Goal: Information Seeking & Learning: Learn about a topic

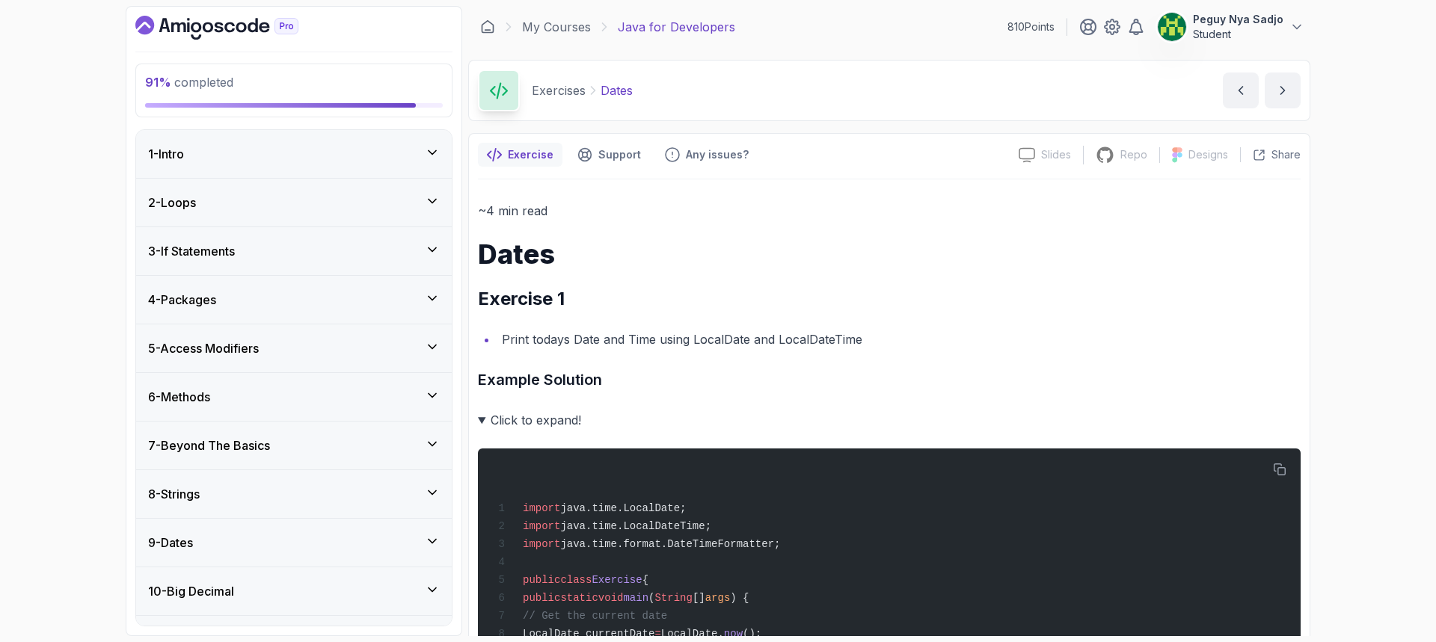
scroll to position [1122, 0]
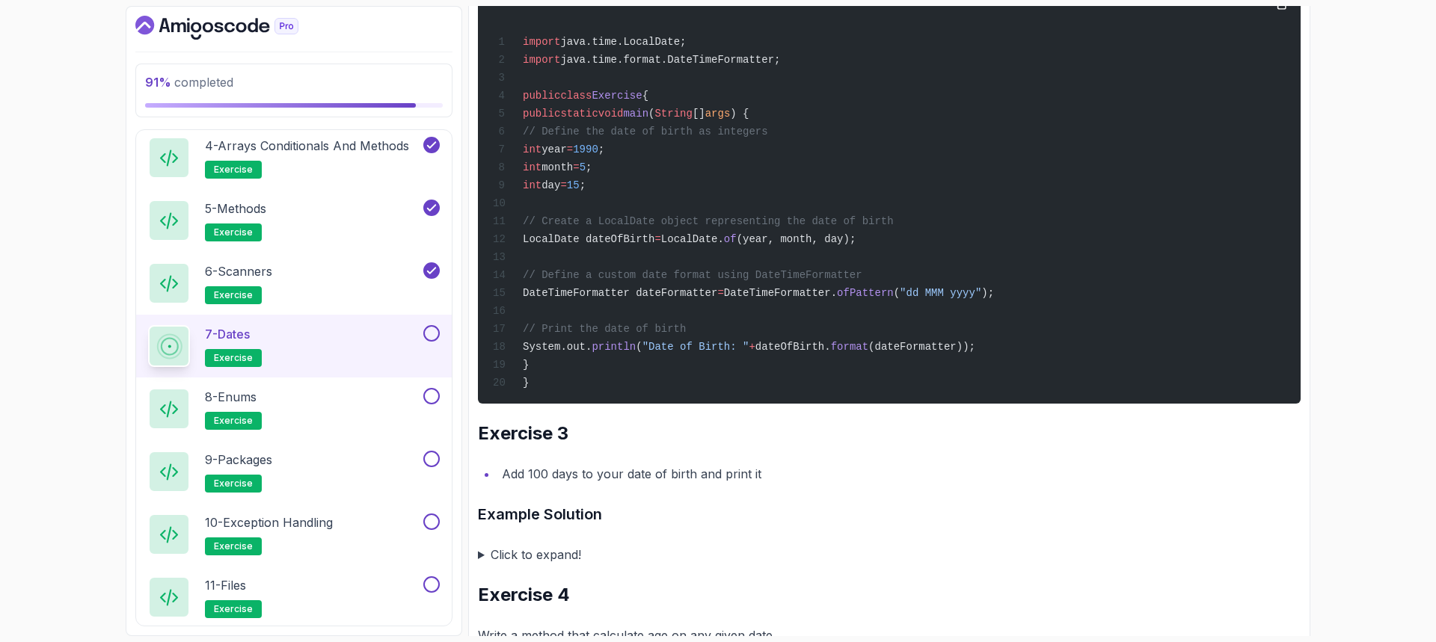
drag, startPoint x: 1046, startPoint y: 101, endPoint x: 1053, endPoint y: 114, distance: 14.4
click at [1046, 101] on div "import java.time.LocalDate; import java.time.format.DateTimeFormatter; public c…" at bounding box center [889, 193] width 799 height 404
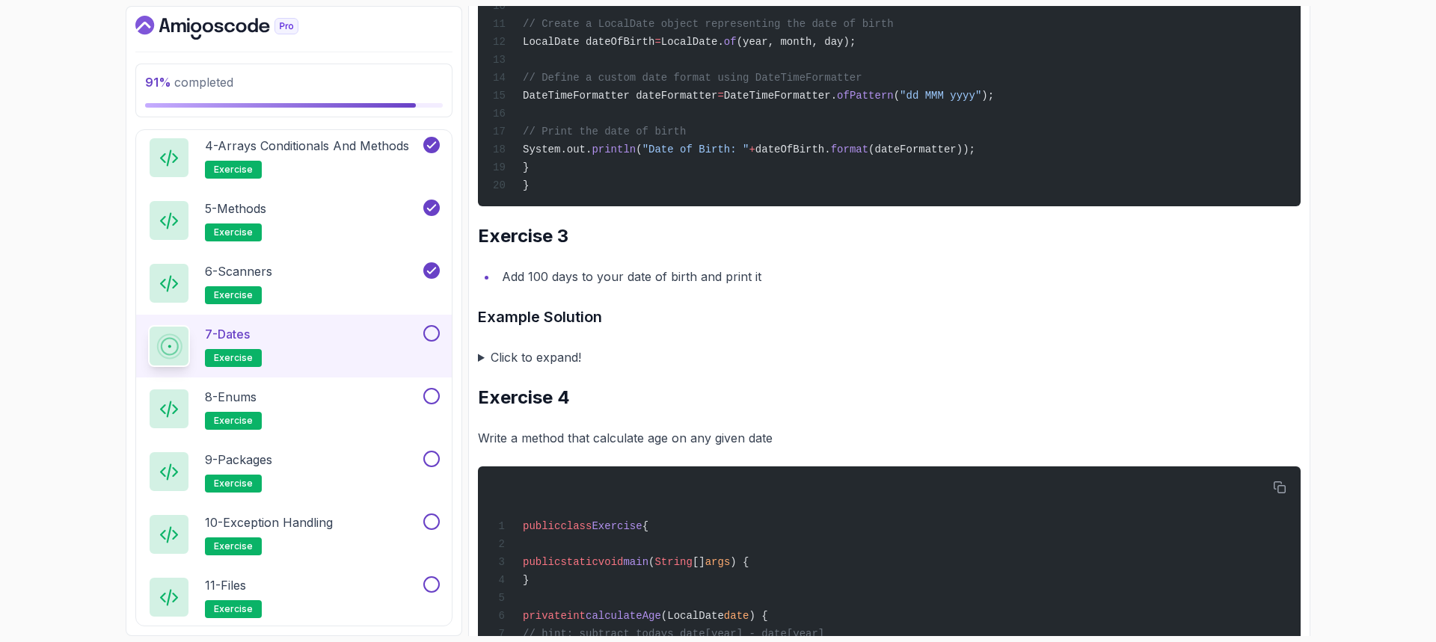
scroll to position [1346, 0]
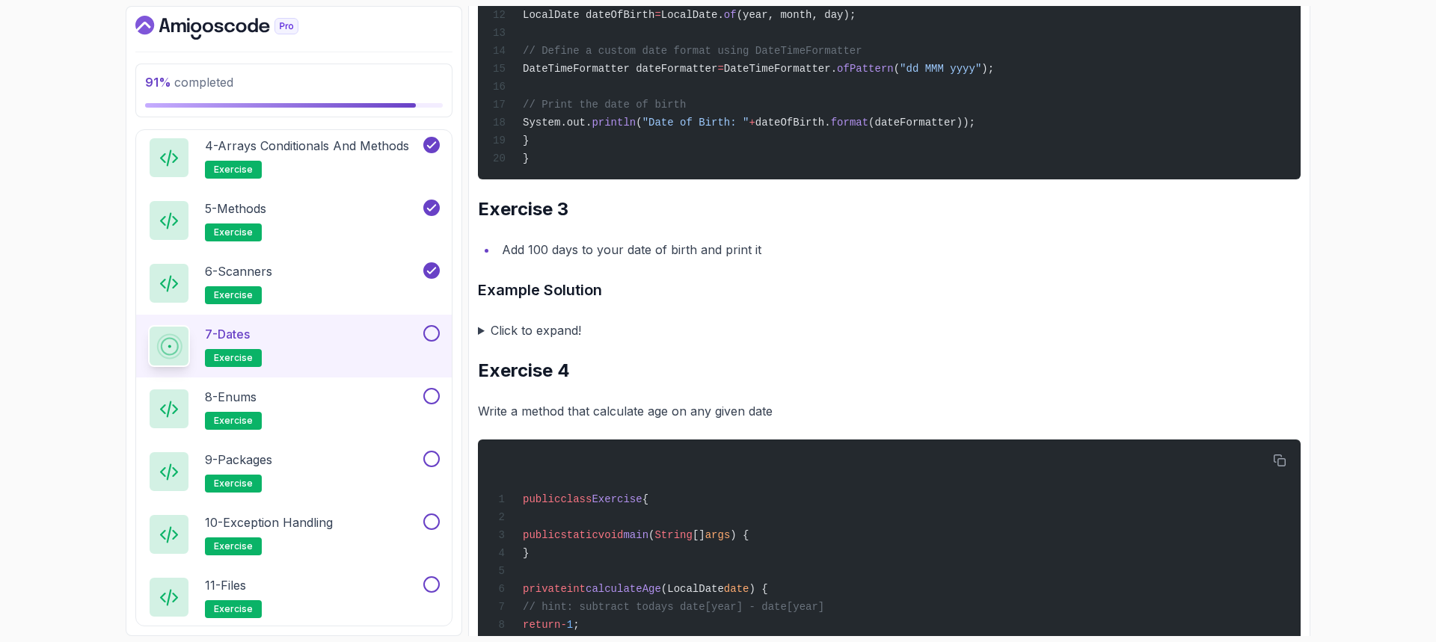
click at [480, 341] on summary "Click to expand!" at bounding box center [889, 330] width 823 height 21
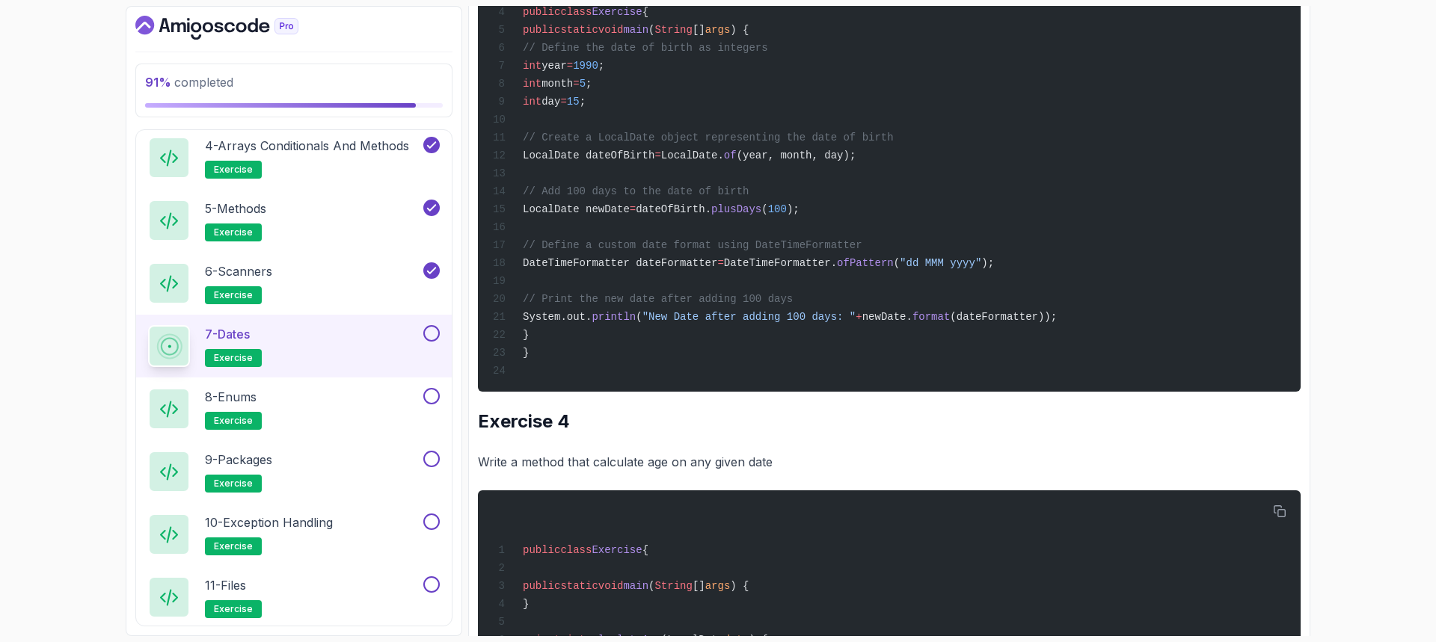
scroll to position [1870, 0]
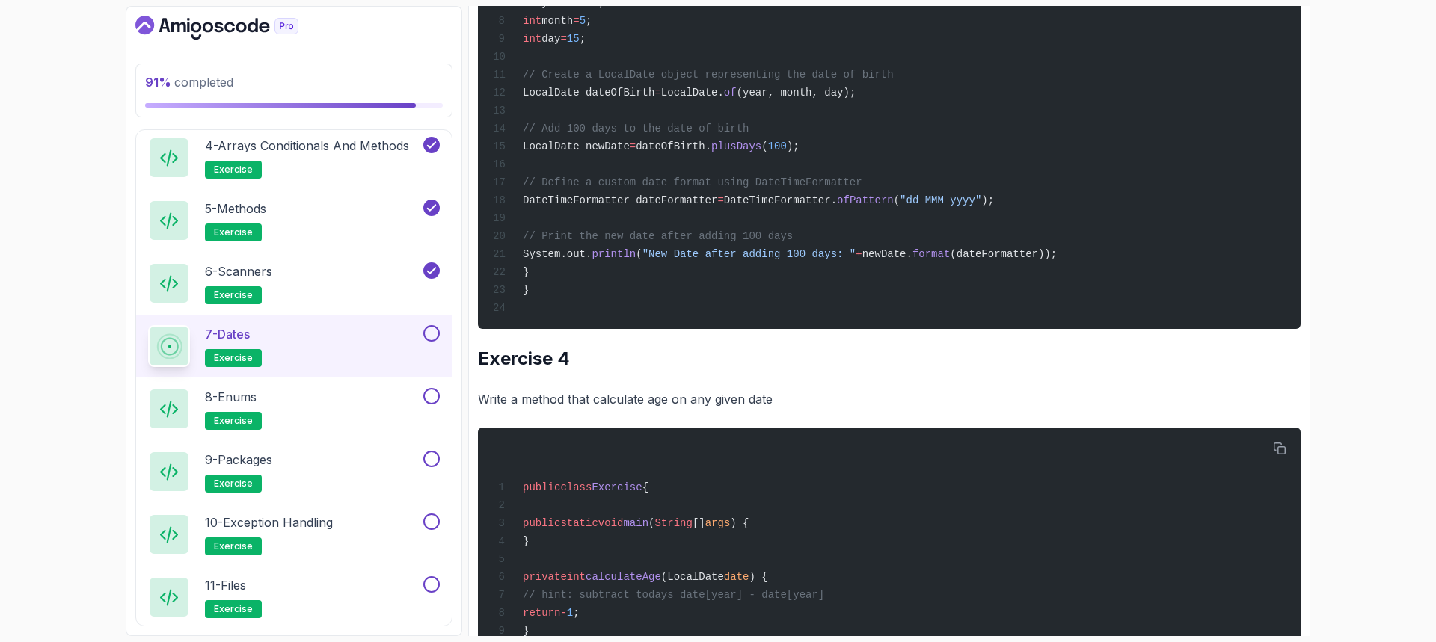
click at [810, 410] on p "Write a method that calculate age on any given date" at bounding box center [889, 399] width 823 height 21
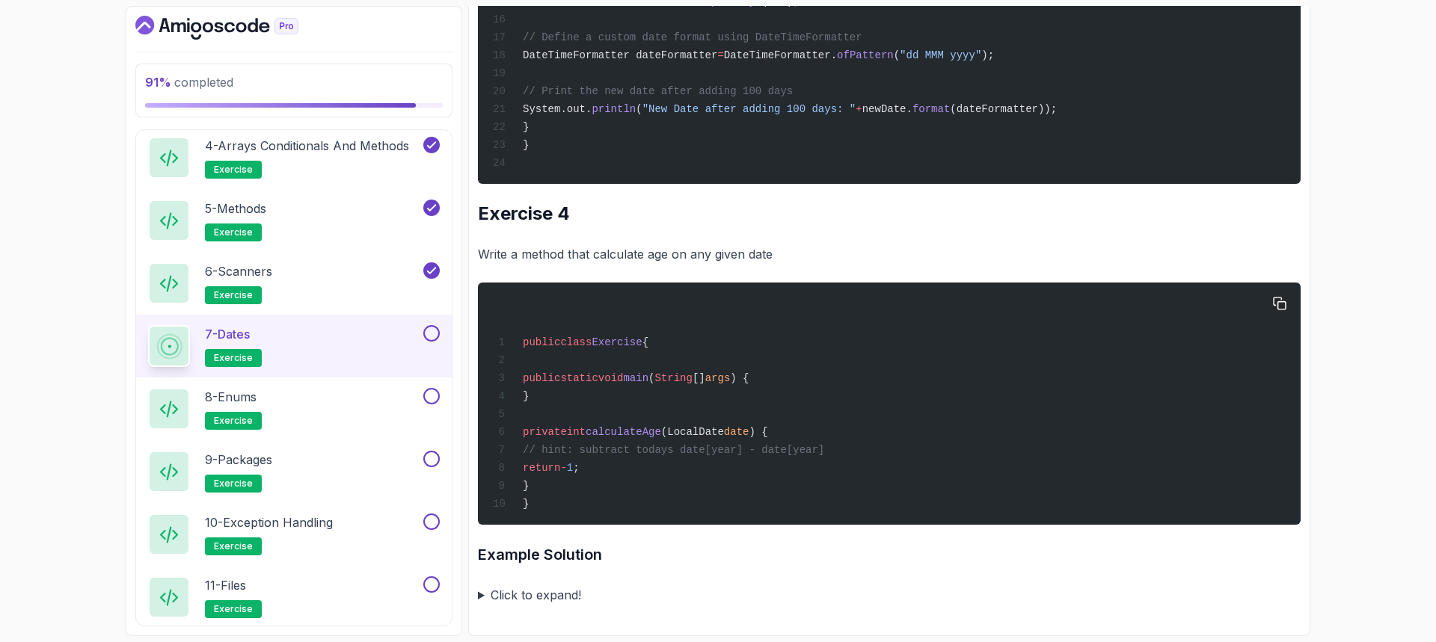
scroll to position [2072, 0]
click at [485, 595] on summary "Click to expand!" at bounding box center [889, 595] width 823 height 21
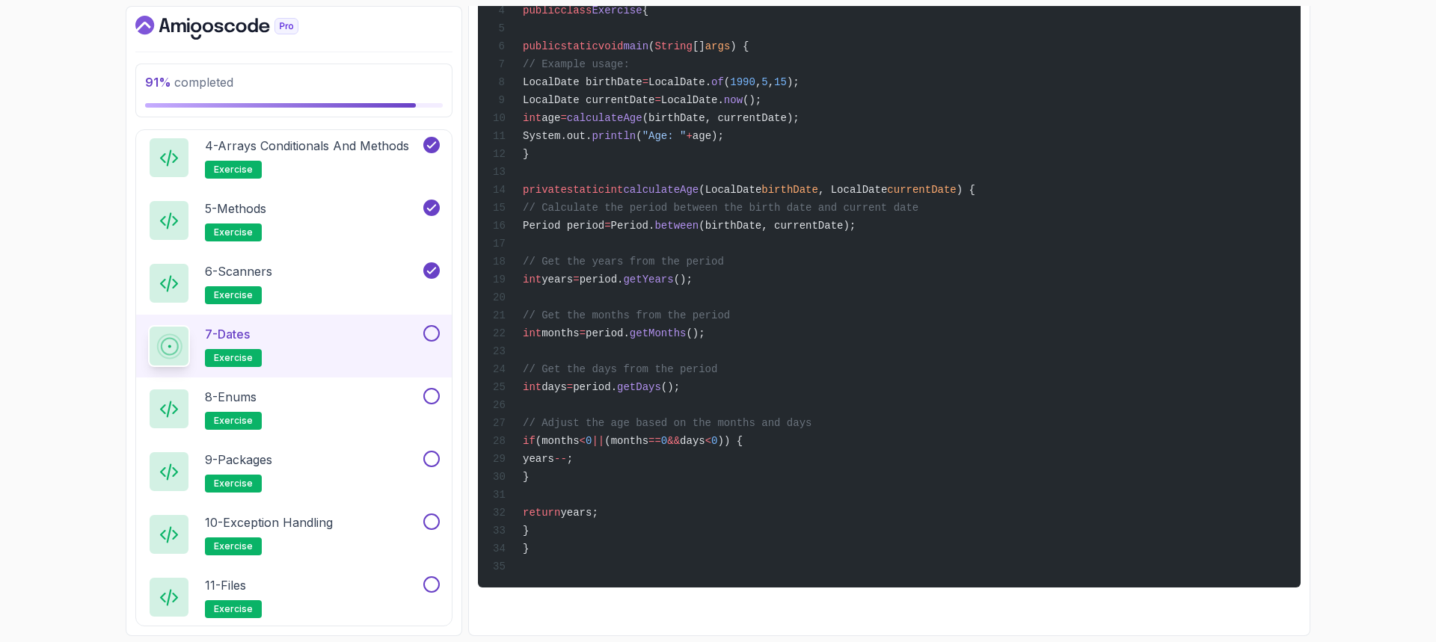
scroll to position [2825, 0]
click at [434, 331] on button at bounding box center [431, 333] width 16 height 16
click at [238, 396] on p "8 - Enums" at bounding box center [231, 397] width 52 height 18
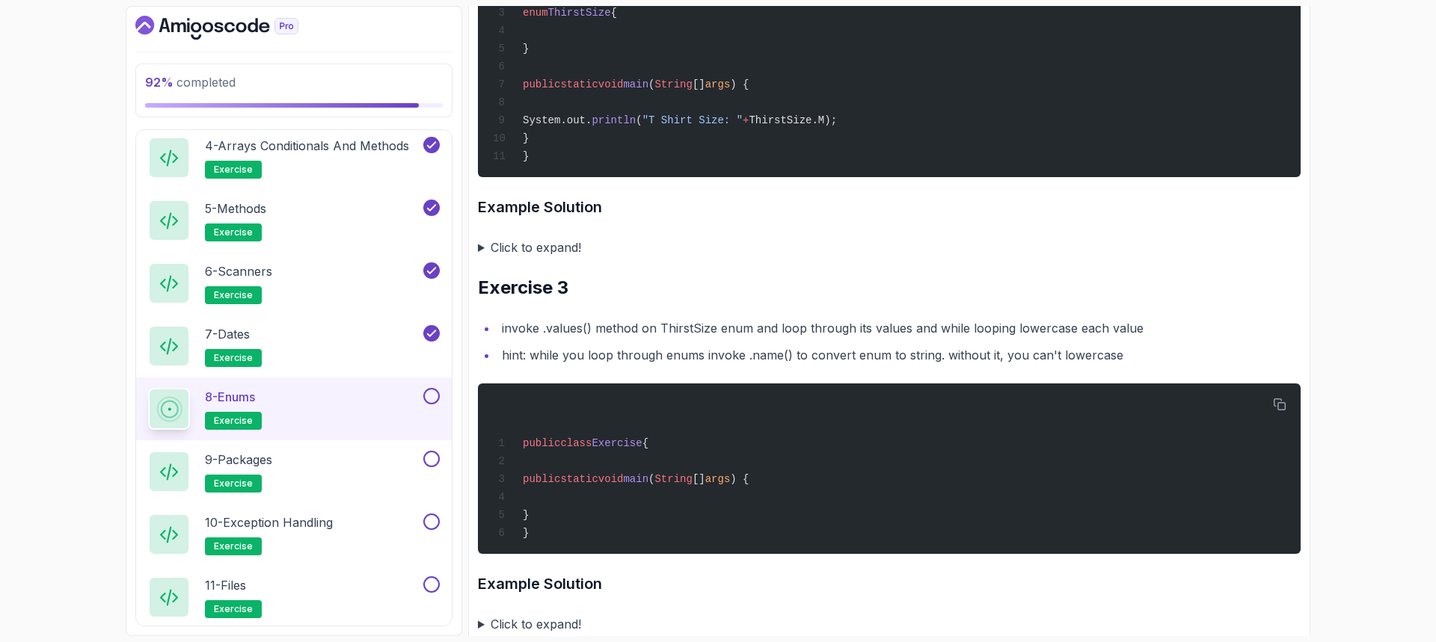
scroll to position [957, 0]
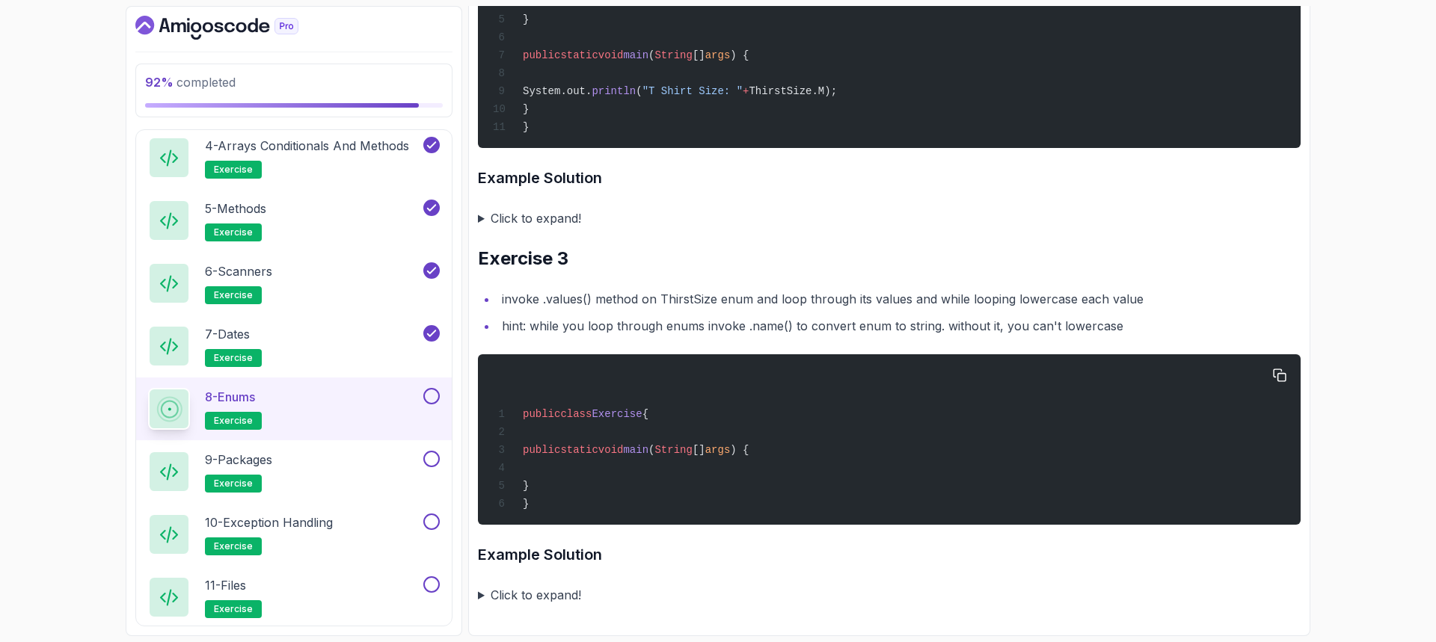
click at [559, 486] on div "public class Exercise { public static void main ( String [] args ) { } }" at bounding box center [889, 439] width 799 height 153
click at [481, 597] on summary "Click to expand!" at bounding box center [889, 595] width 823 height 21
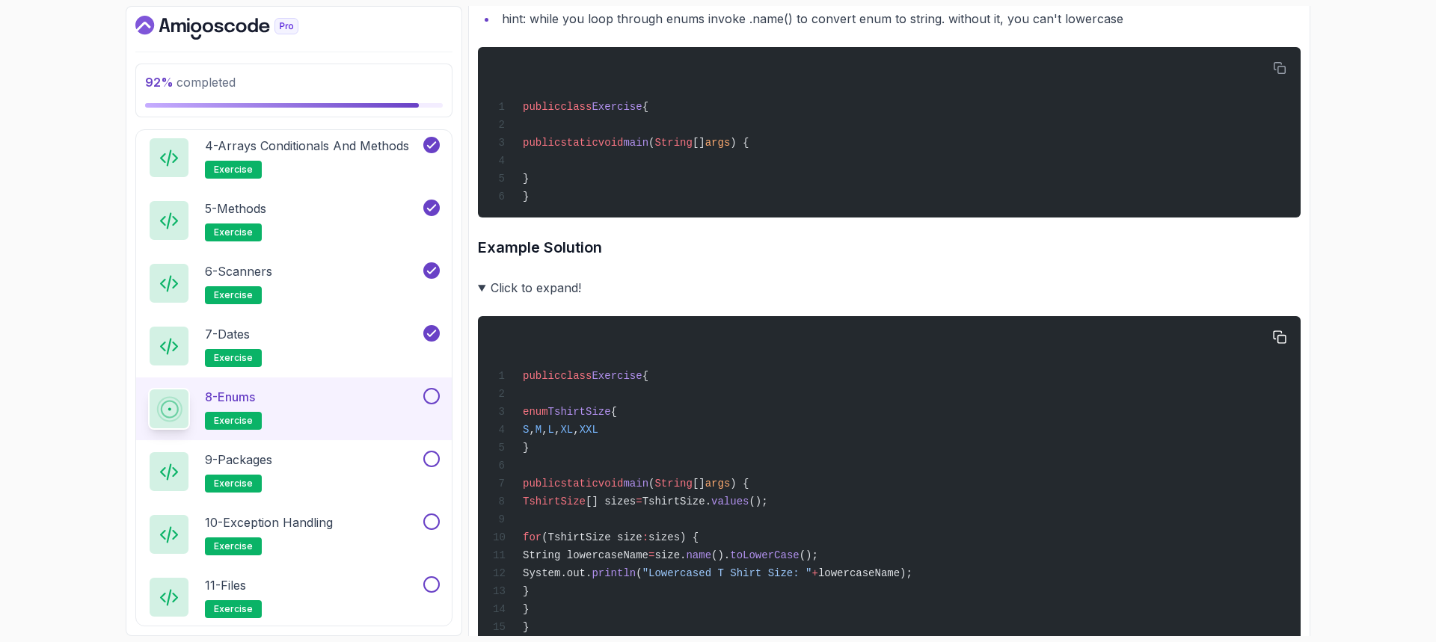
scroll to position [1355, 0]
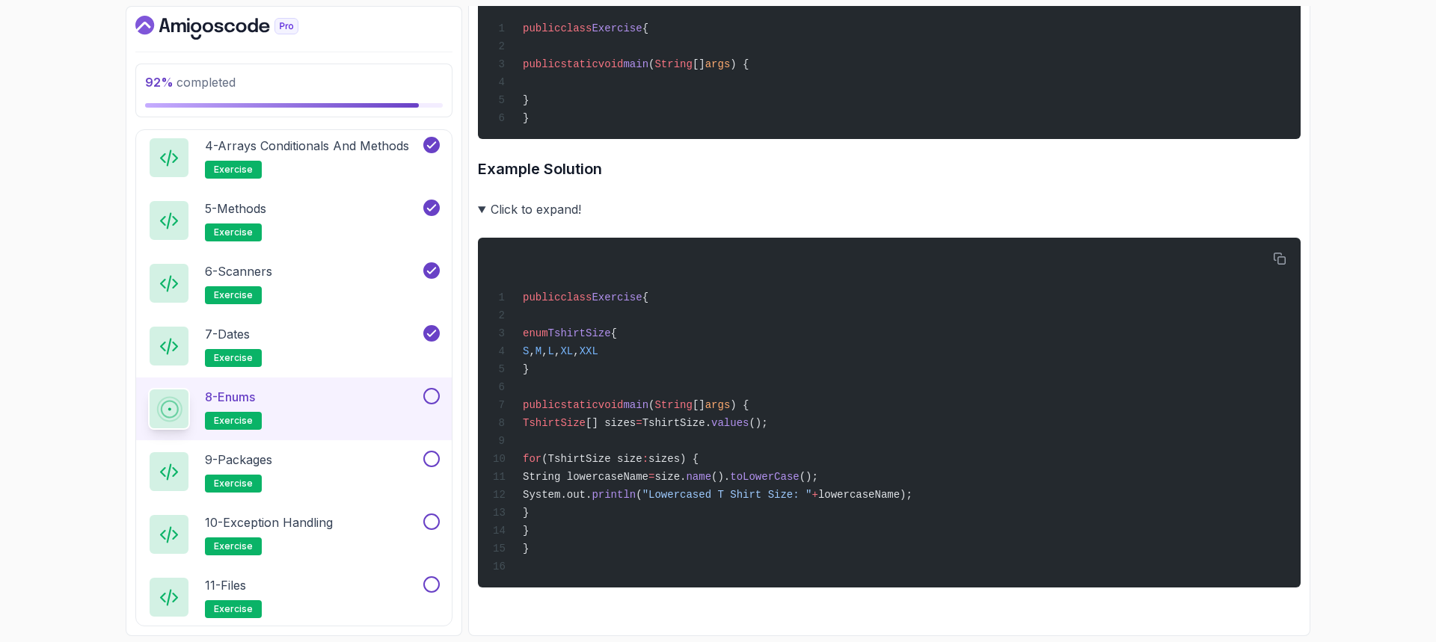
click at [434, 395] on button at bounding box center [431, 396] width 16 height 16
click at [304, 480] on div "9 - Packages exercise" at bounding box center [284, 472] width 272 height 42
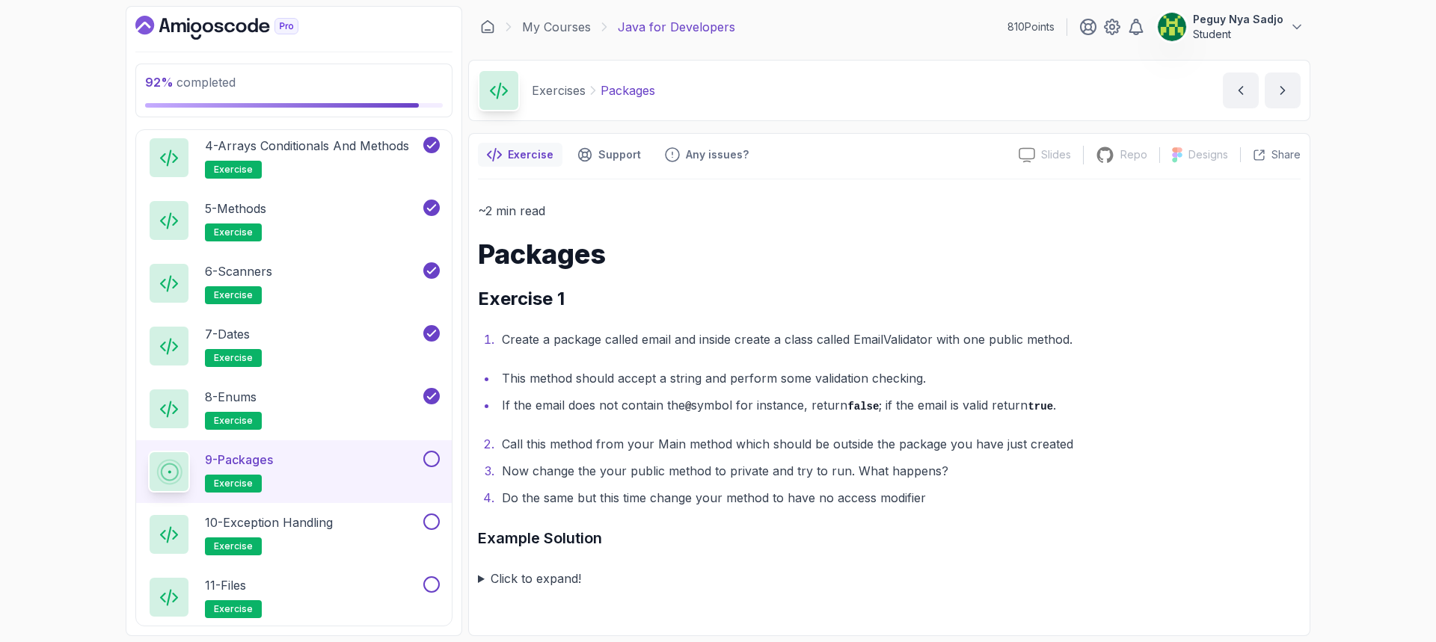
click at [510, 416] on li "If the email does not contain the @ symbol for instance, return false ; if the …" at bounding box center [898, 406] width 803 height 22
click at [480, 575] on summary "Click to expand!" at bounding box center [889, 578] width 823 height 21
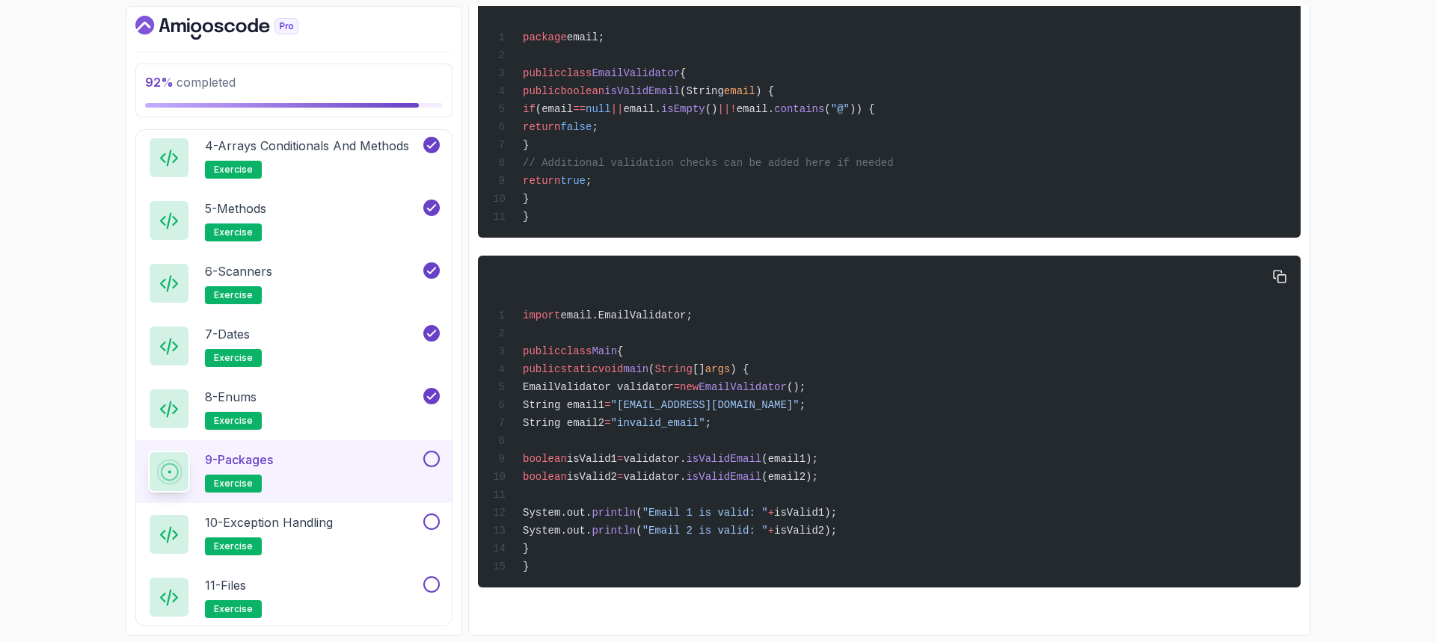
scroll to position [649, 0]
click at [434, 463] on button at bounding box center [431, 459] width 16 height 16
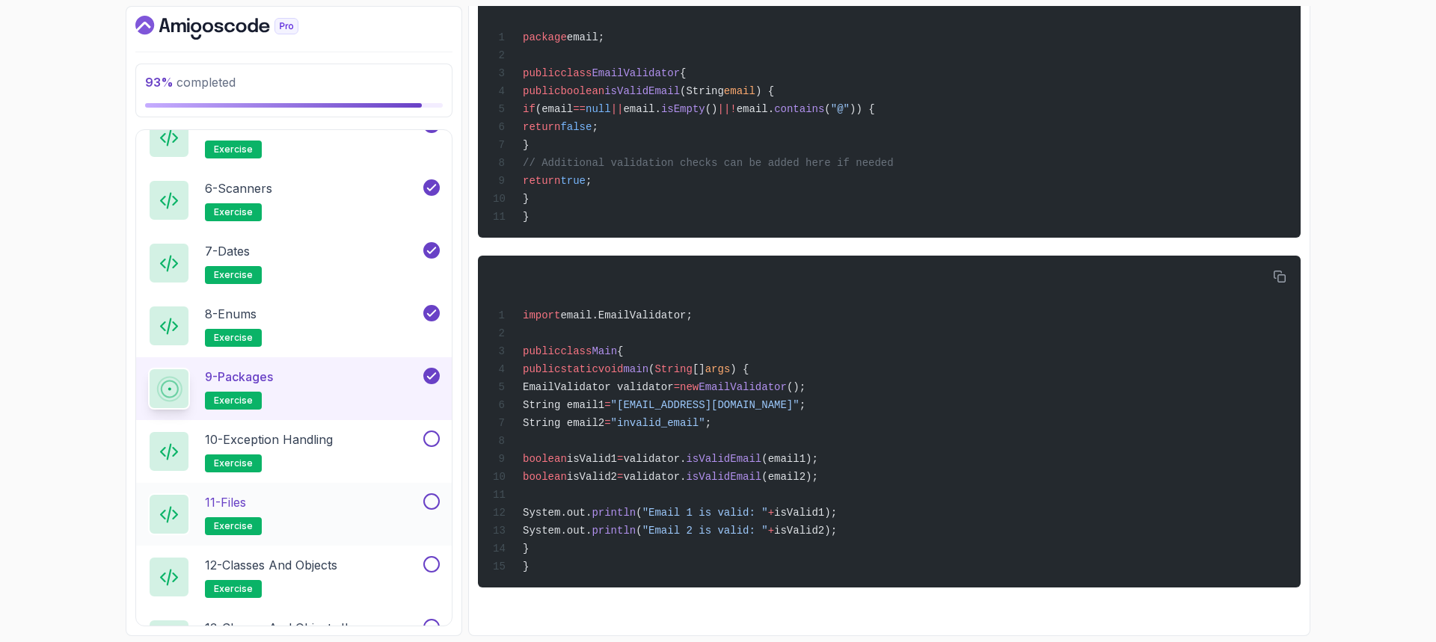
scroll to position [1244, 0]
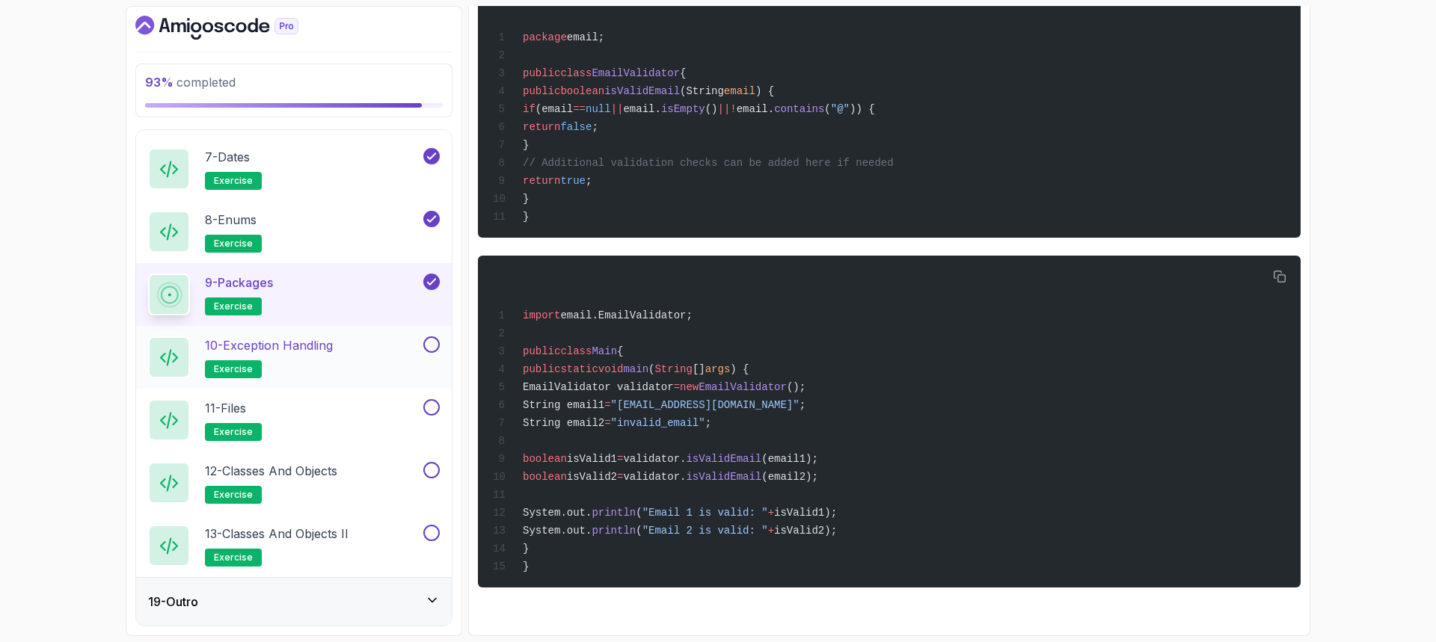
click at [256, 345] on p "10 - Exception Handling" at bounding box center [269, 346] width 128 height 18
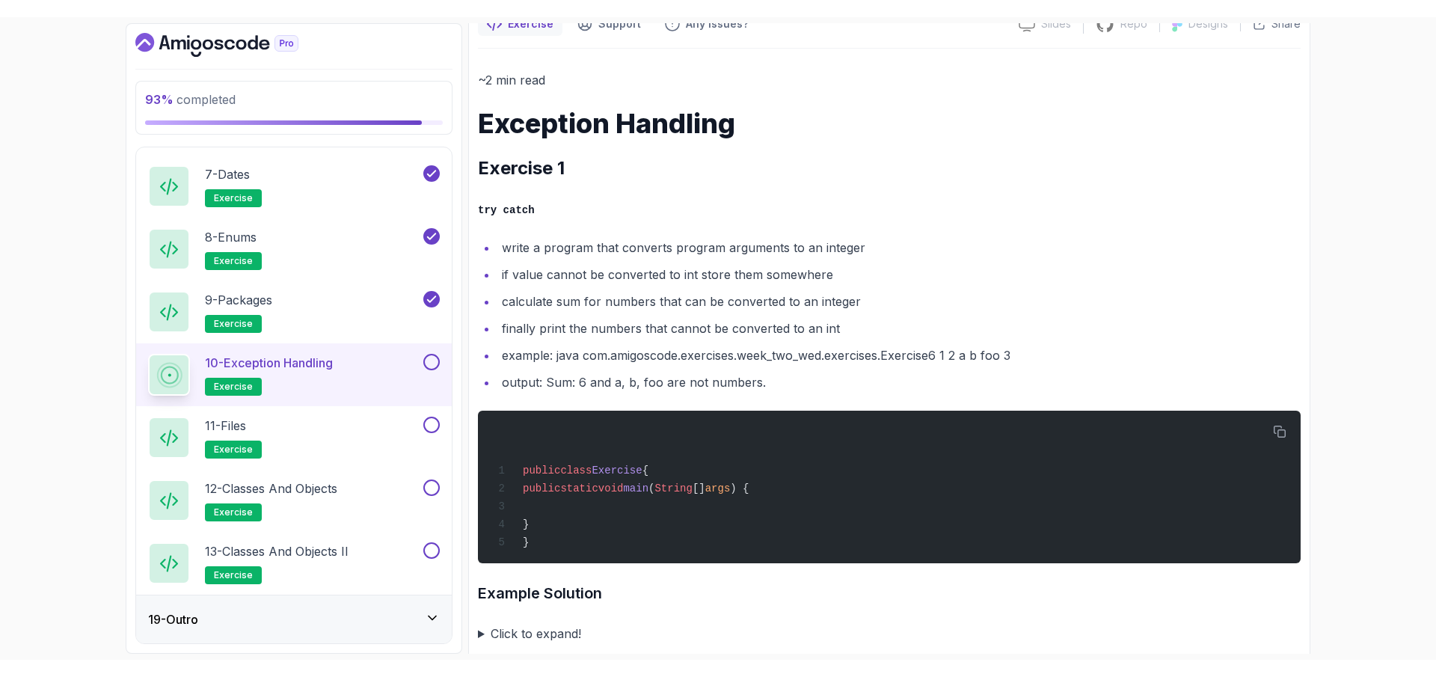
scroll to position [150, 0]
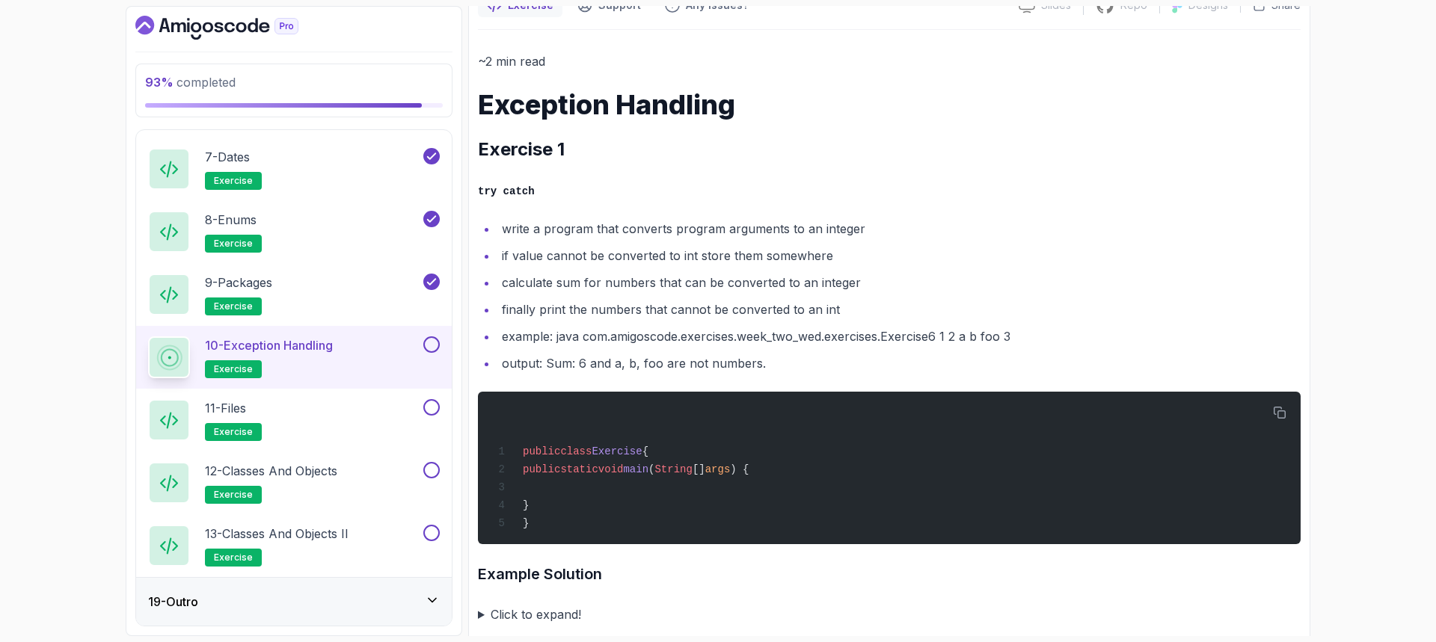
click at [742, 485] on div "public class Exercise { public static void main ( String [] args ) { } }" at bounding box center [889, 468] width 799 height 135
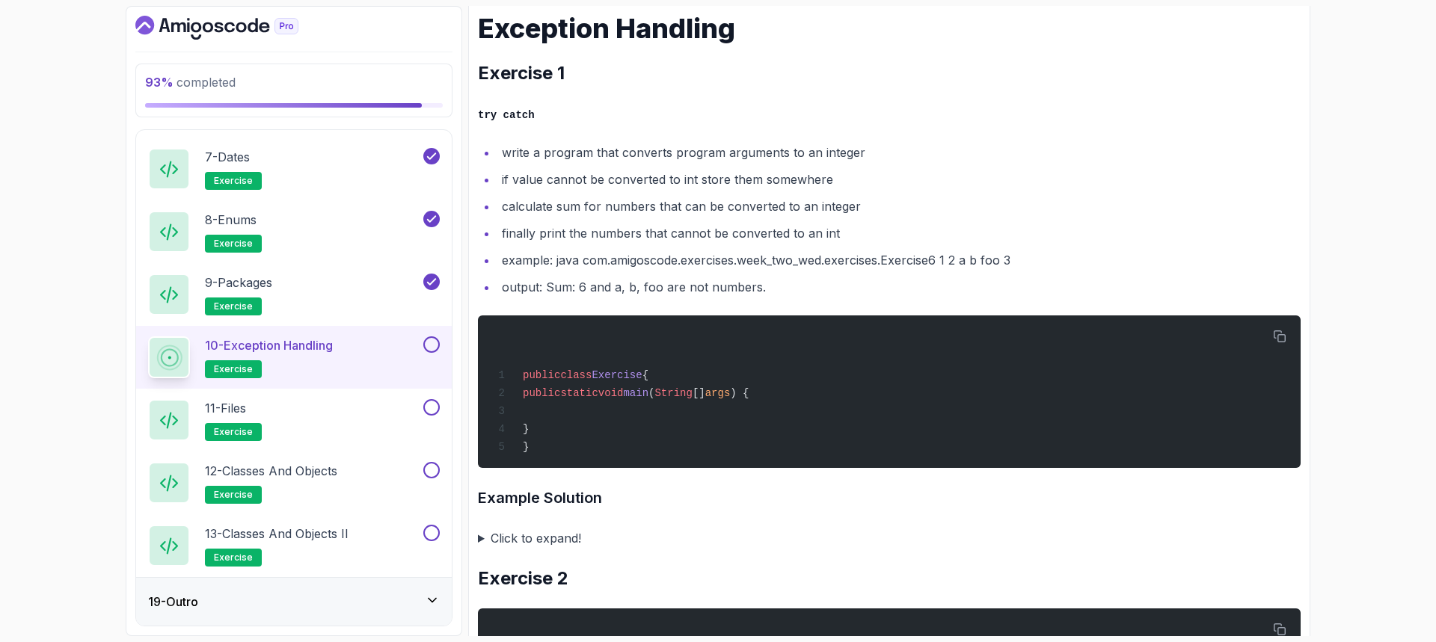
scroll to position [299, 0]
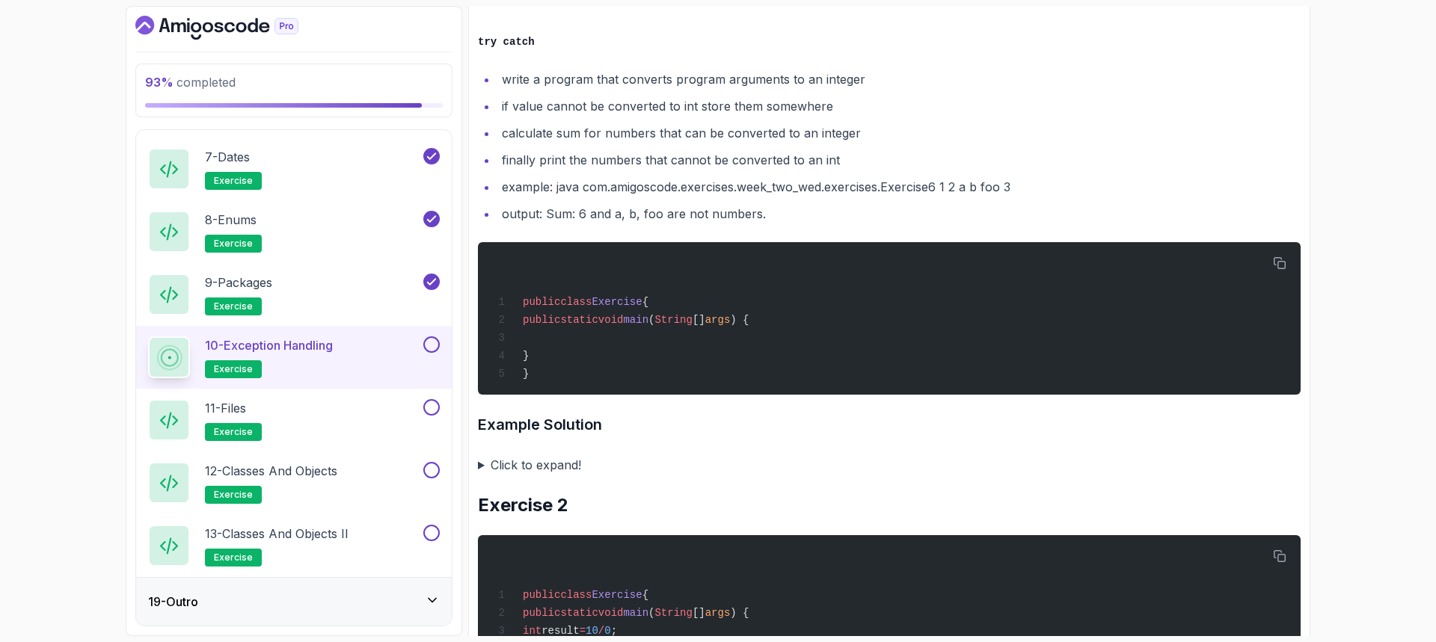
drag, startPoint x: 476, startPoint y: 469, endPoint x: 475, endPoint y: 480, distance: 11.3
click at [476, 469] on div "Exercise Support Any issues? Slides Slides not available Repo Repository not av…" at bounding box center [889, 363] width 842 height 1058
click at [485, 468] on summary "Click to expand!" at bounding box center [889, 465] width 823 height 21
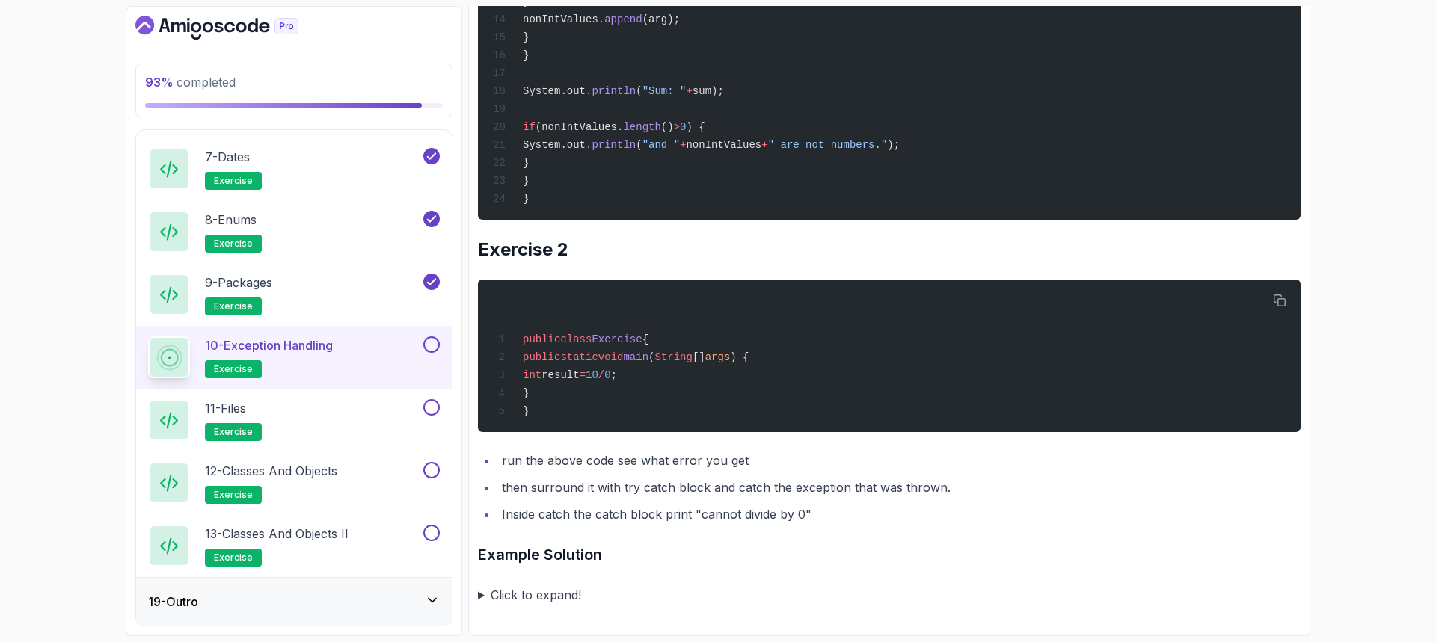
scroll to position [1092, 0]
